Goal: Browse casually

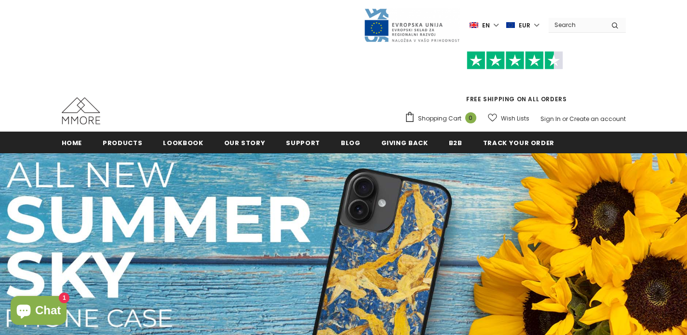
click at [128, 143] on span "Products" at bounding box center [123, 142] width 40 height 9
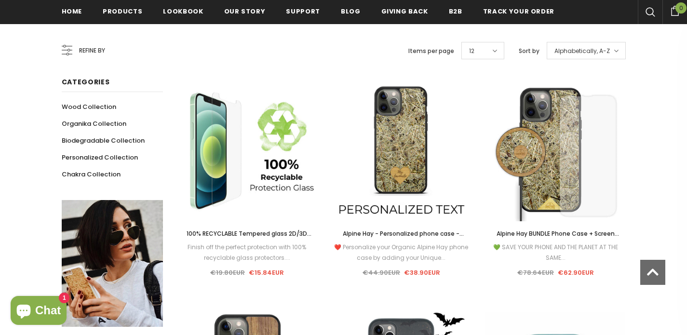
scroll to position [197, 0]
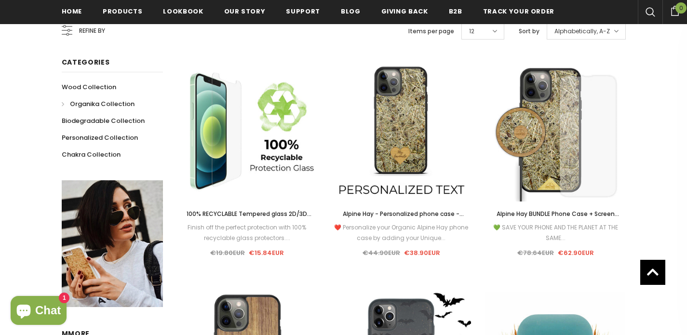
click at [111, 105] on span "Organika Collection" at bounding box center [102, 103] width 65 height 9
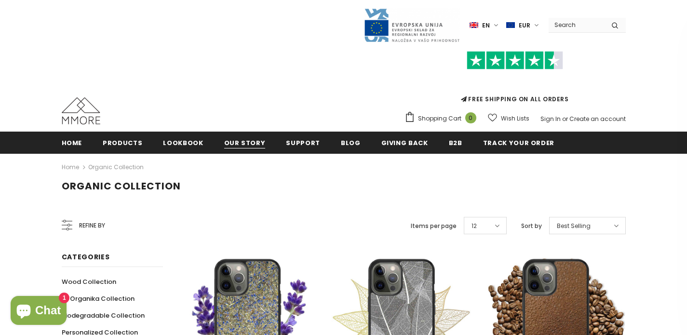
click at [239, 145] on span "Our Story" at bounding box center [244, 142] width 41 height 9
